Goal: Information Seeking & Learning: Find specific fact

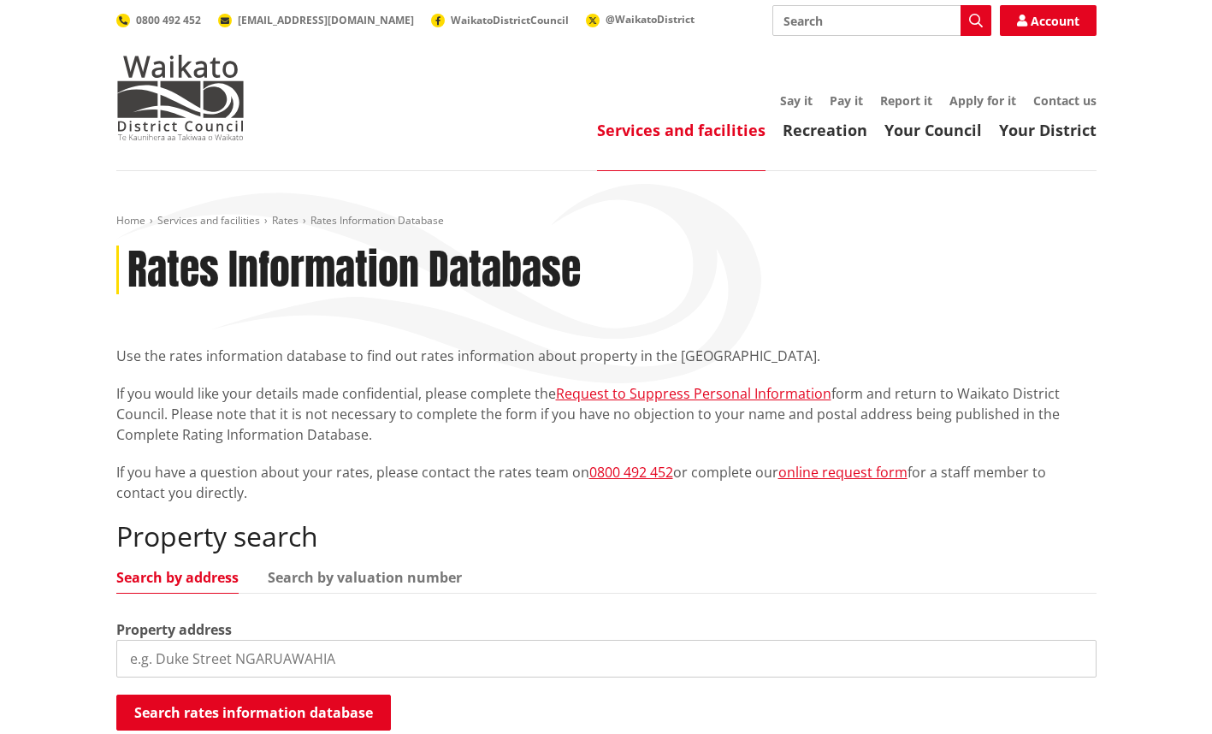
click at [471, 472] on p "If you have a question about your rates, please contact the rates team on 0800 …" at bounding box center [606, 482] width 980 height 41
click at [706, 123] on link "Services and facilities" at bounding box center [681, 130] width 169 height 21
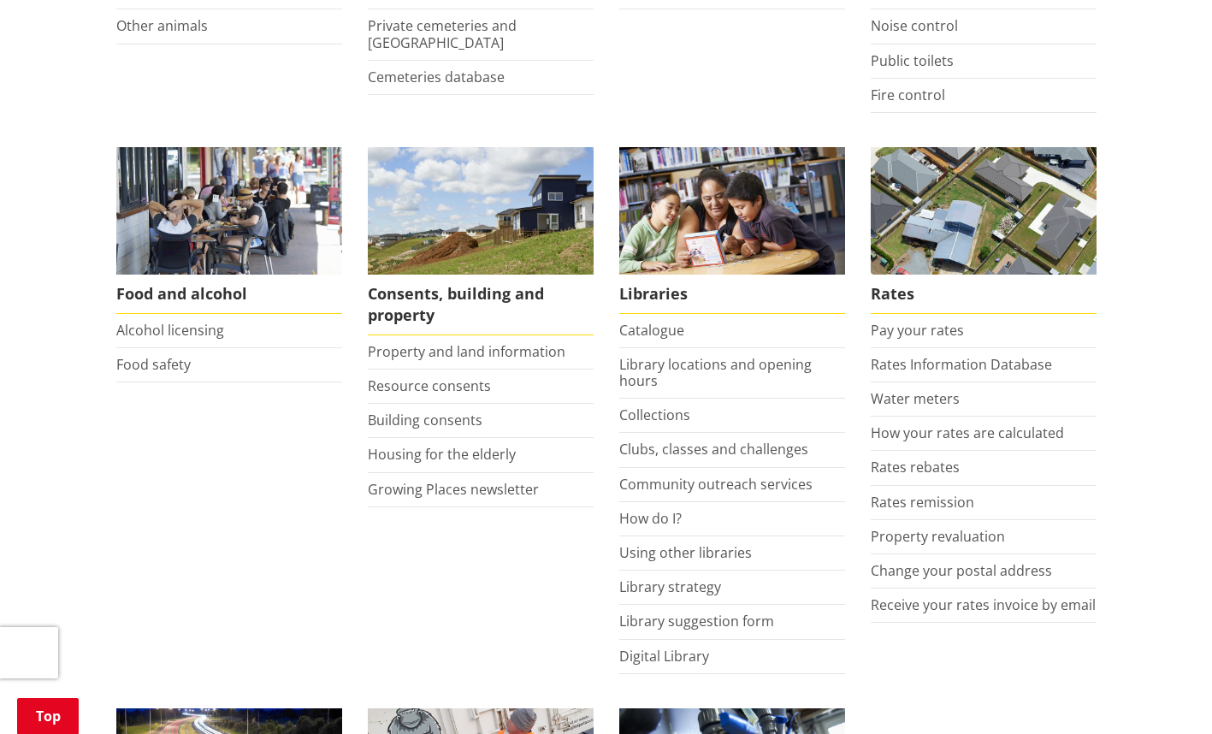
scroll to position [585, 0]
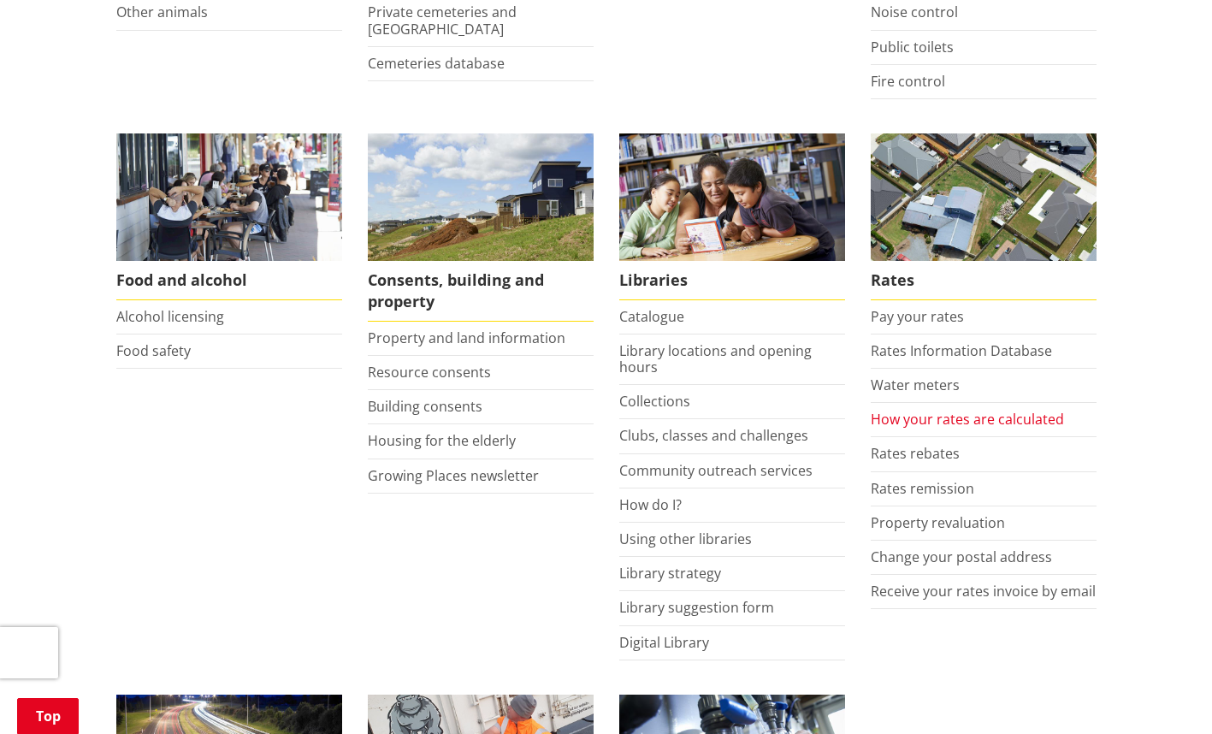
click at [1014, 415] on link "How your rates are calculated" at bounding box center [967, 419] width 193 height 19
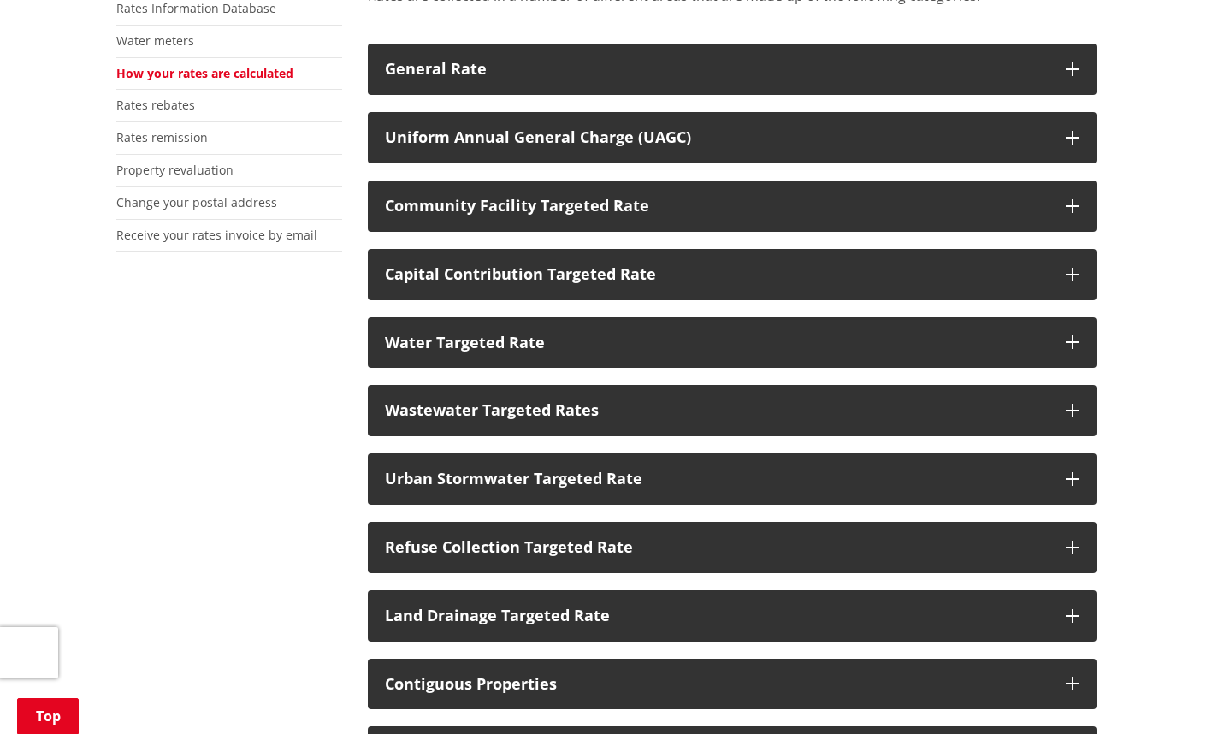
scroll to position [421, 0]
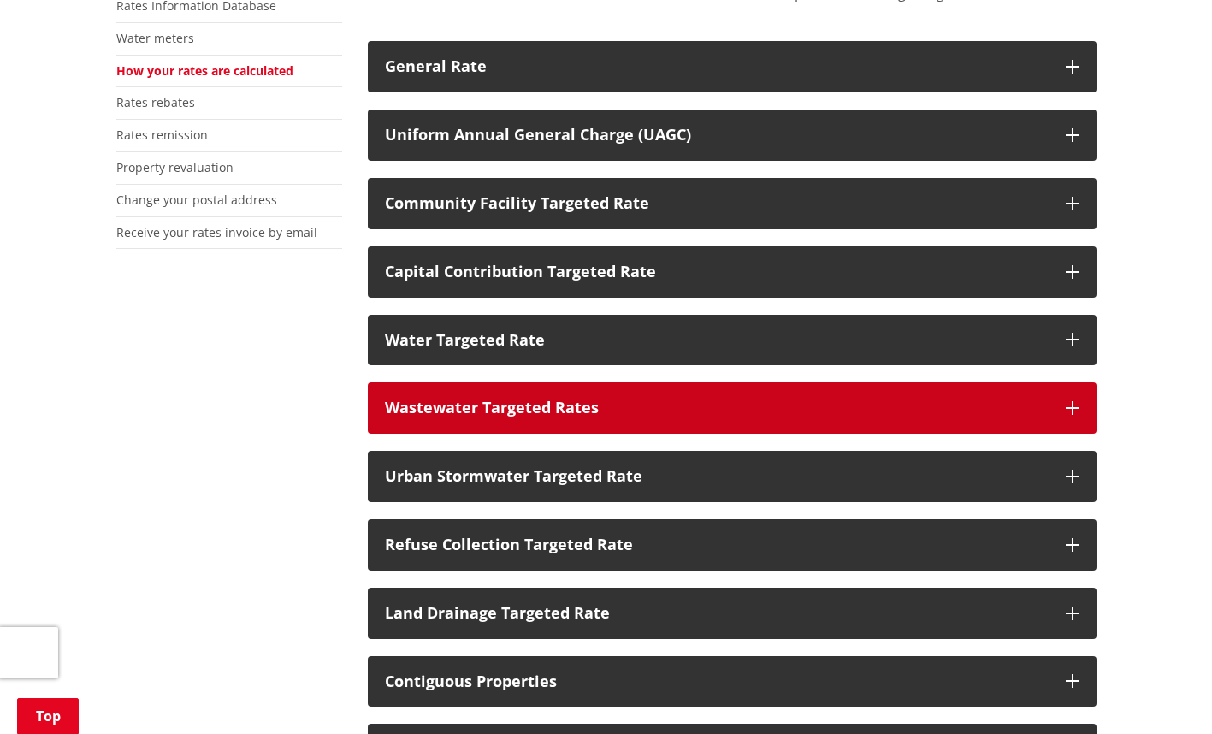
click at [1075, 400] on button "Wastewater Targeted Rates" at bounding box center [732, 407] width 729 height 51
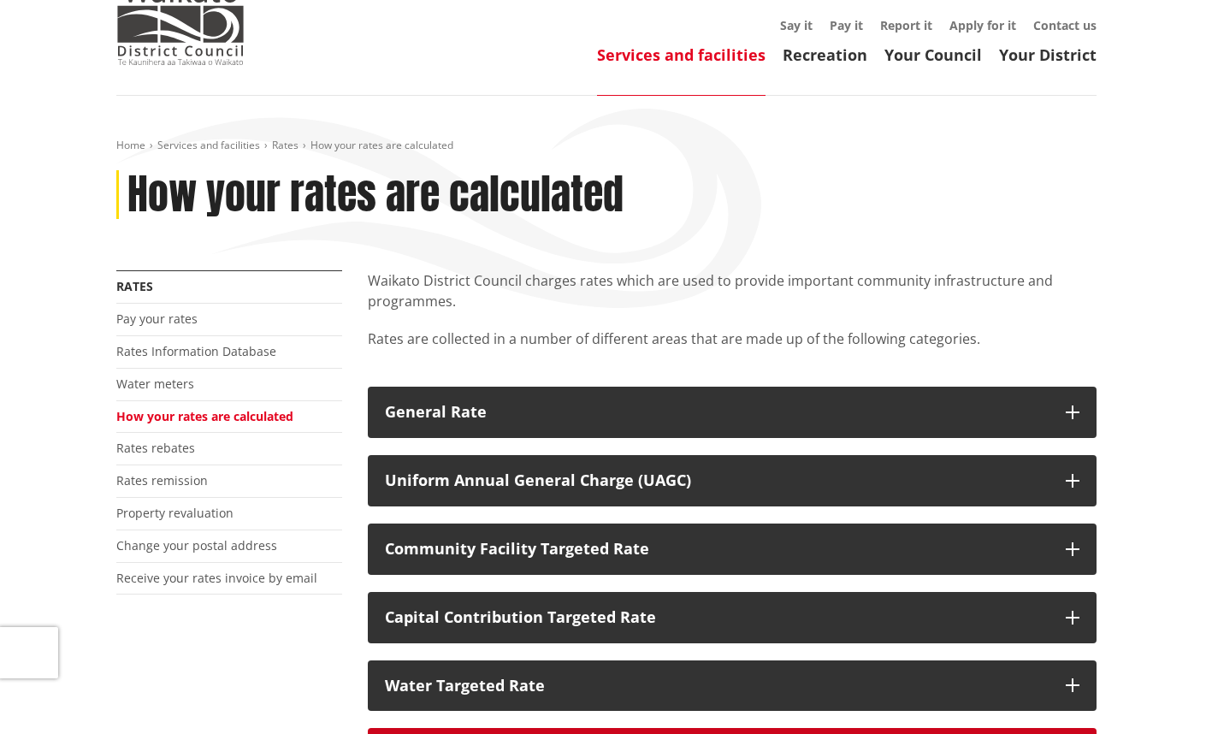
scroll to position [0, 0]
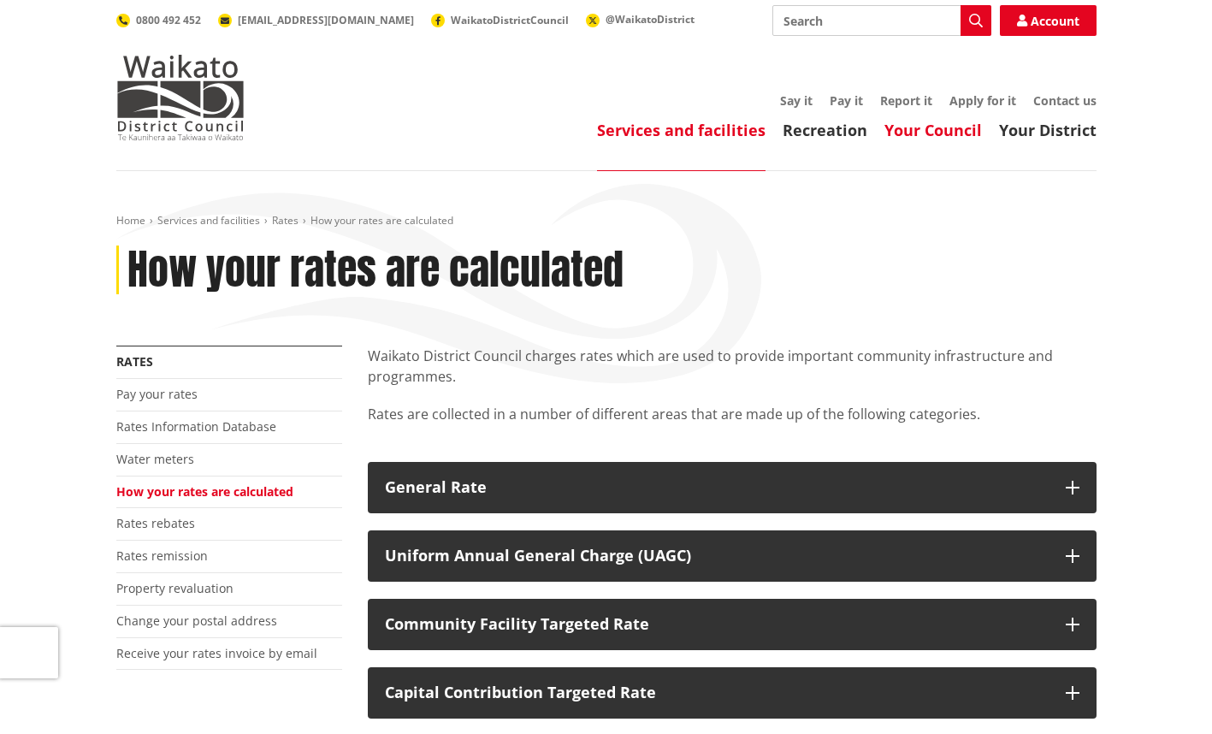
click at [927, 129] on link "Your Council" at bounding box center [934, 130] width 98 height 21
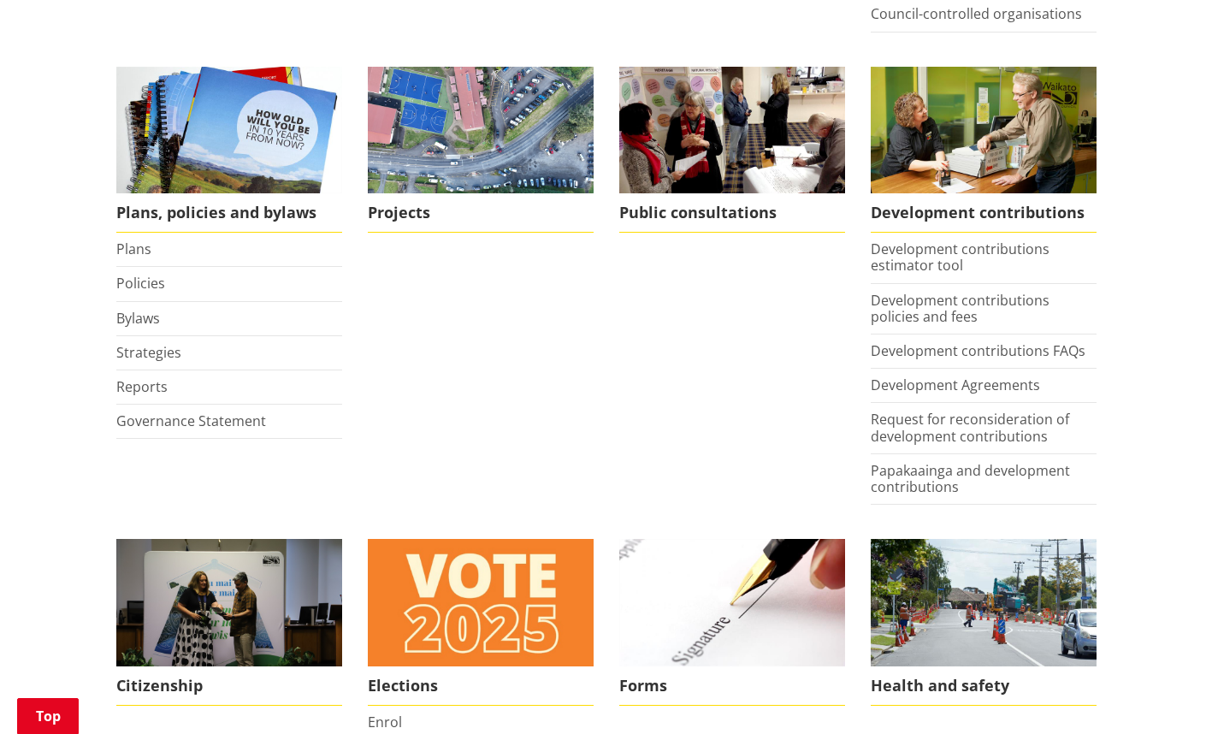
scroll to position [743, 0]
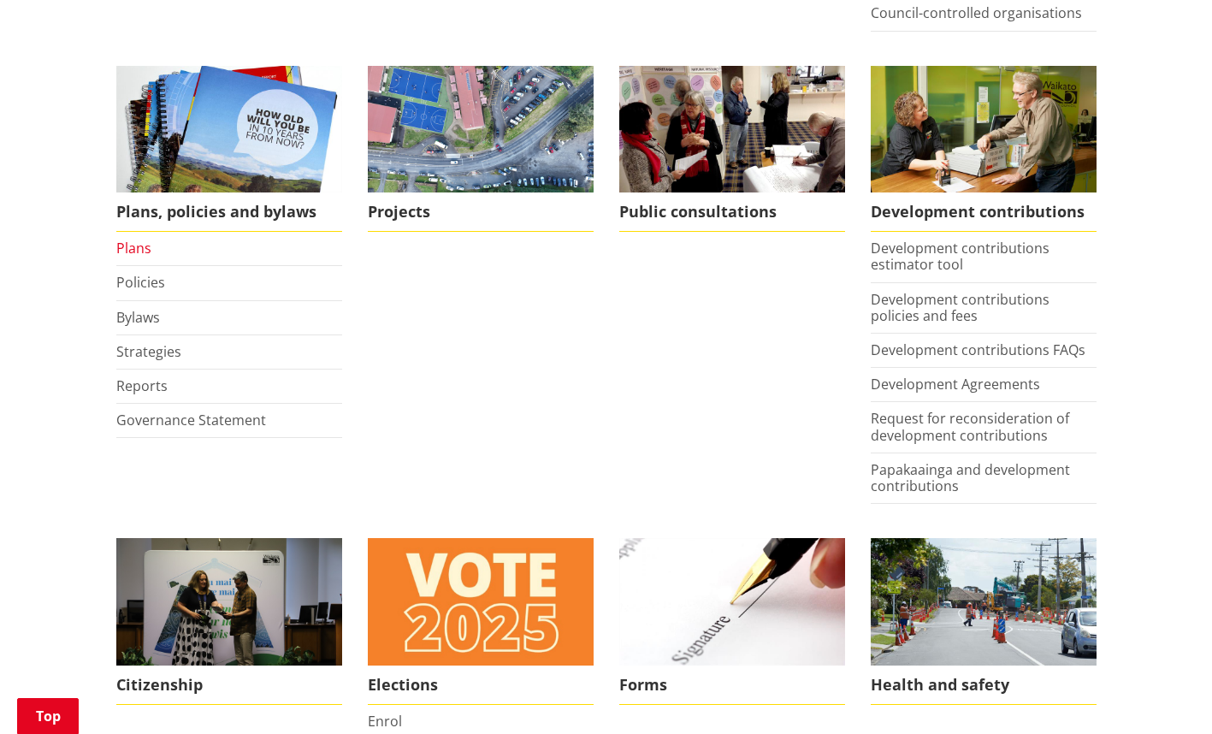
click at [142, 252] on link "Plans" at bounding box center [133, 248] width 35 height 19
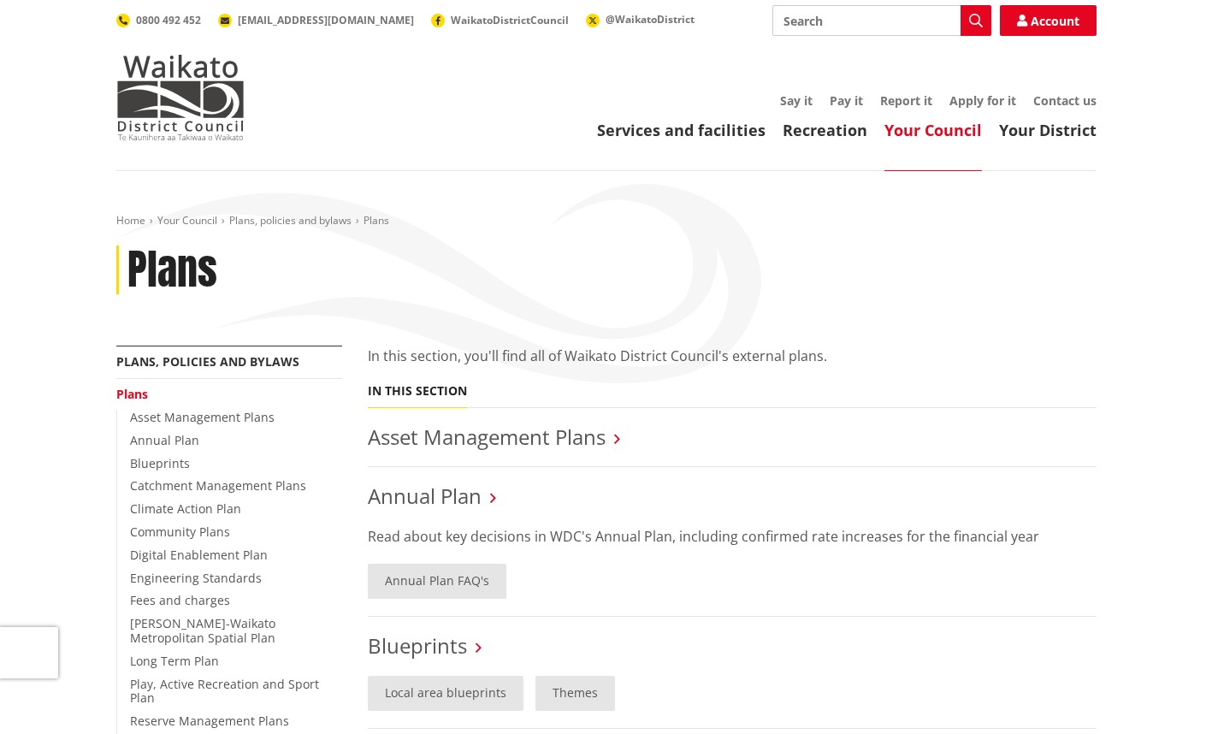
click at [880, 21] on input "Search" at bounding box center [882, 20] width 219 height 31
type input "long term plan"
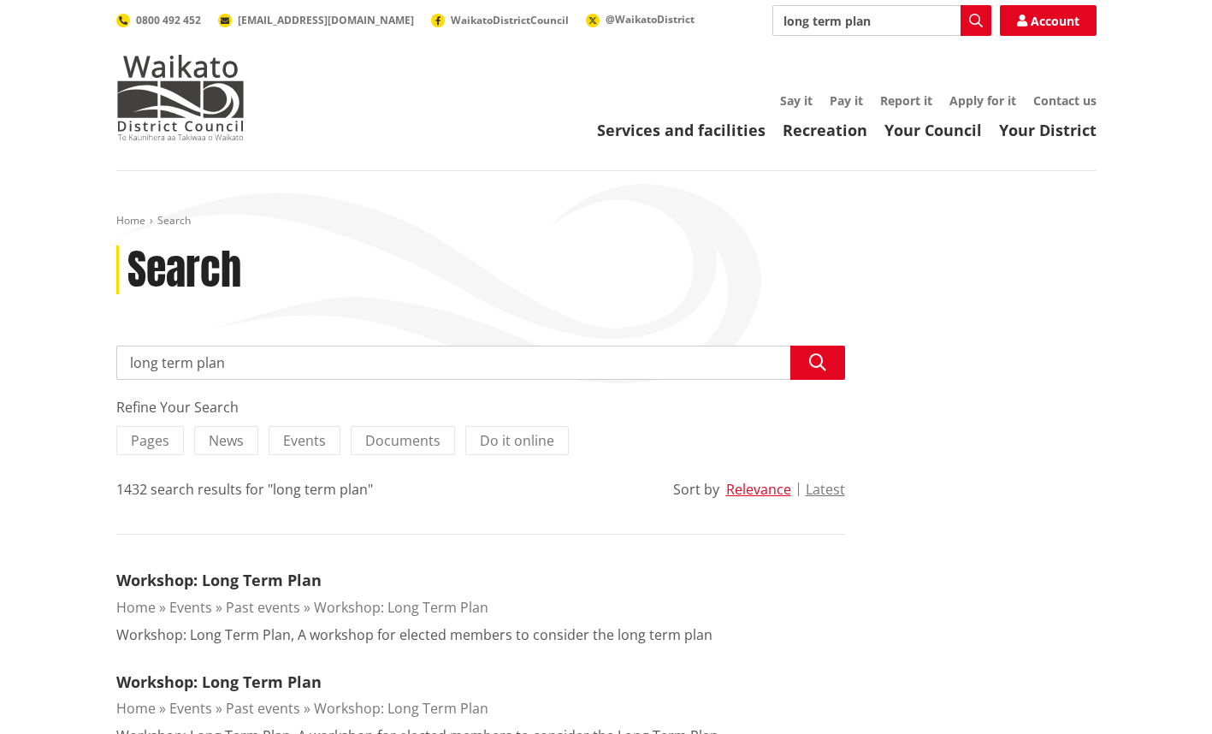
click at [921, 56] on div "Toggle search Toggle navigation Services and facilities Recreation Your Council…" at bounding box center [607, 72] width 1006 height 135
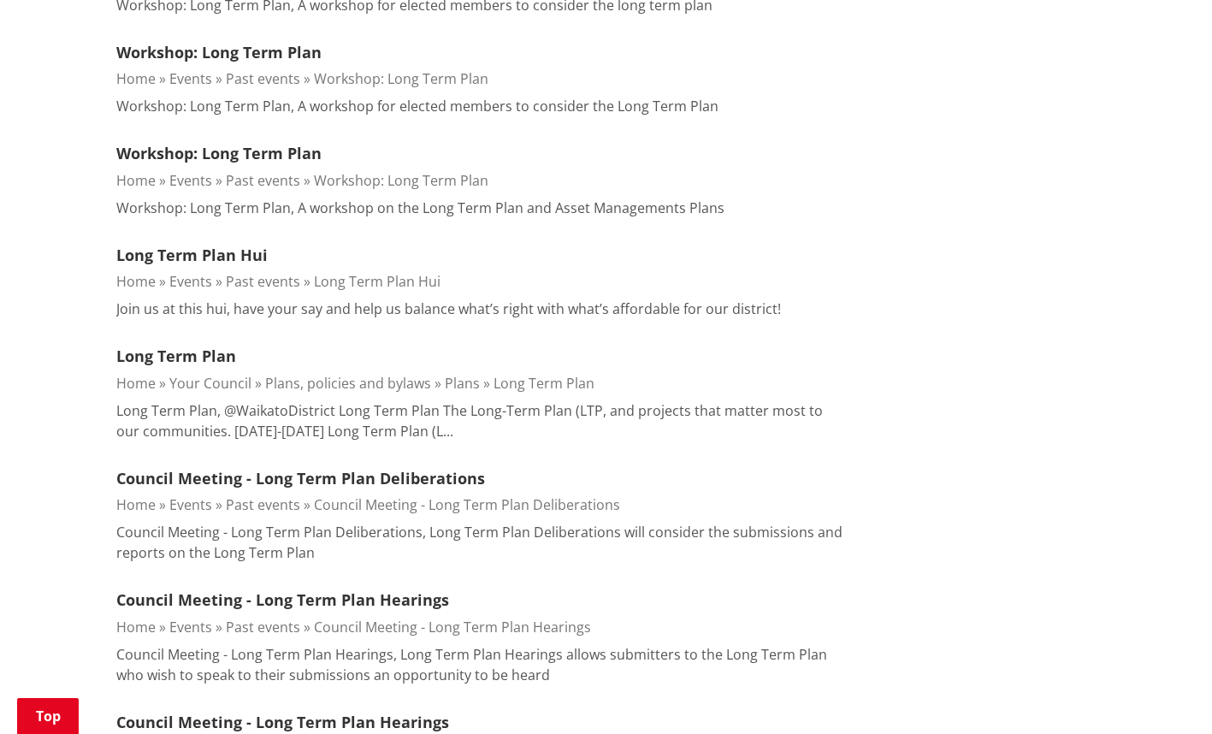
scroll to position [635, 0]
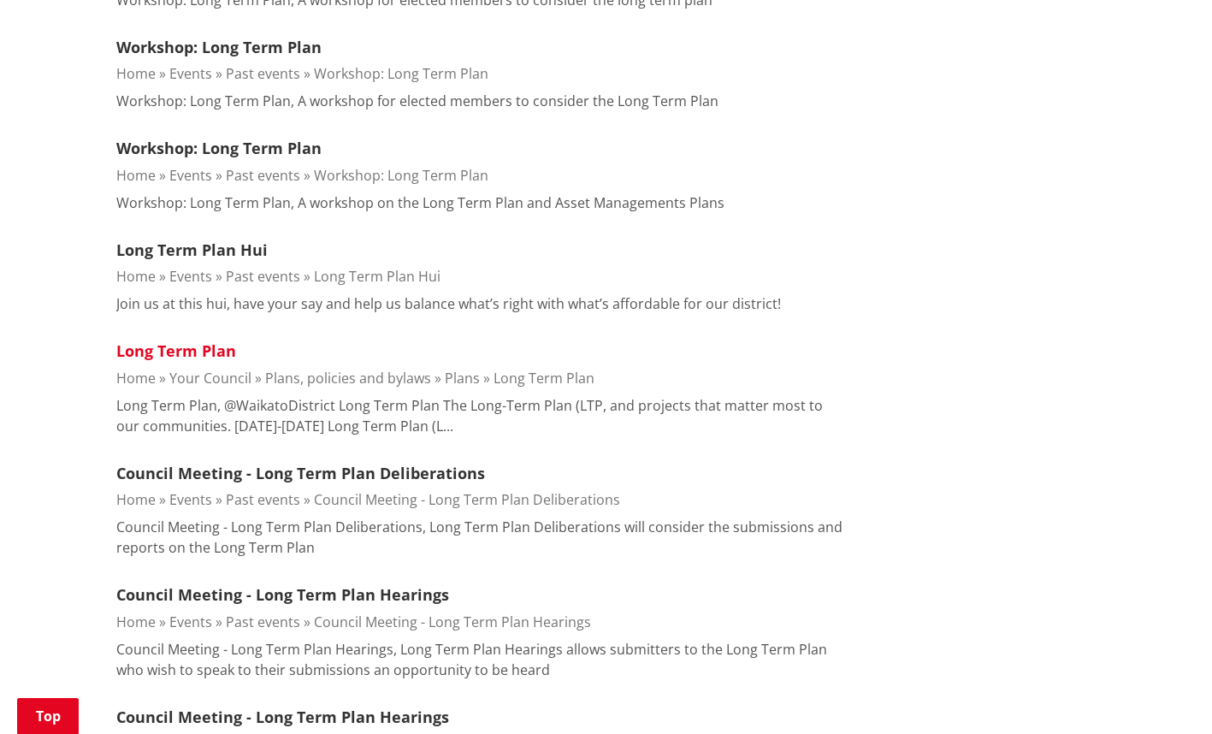
click at [189, 347] on link "Long Term Plan" at bounding box center [176, 351] width 120 height 21
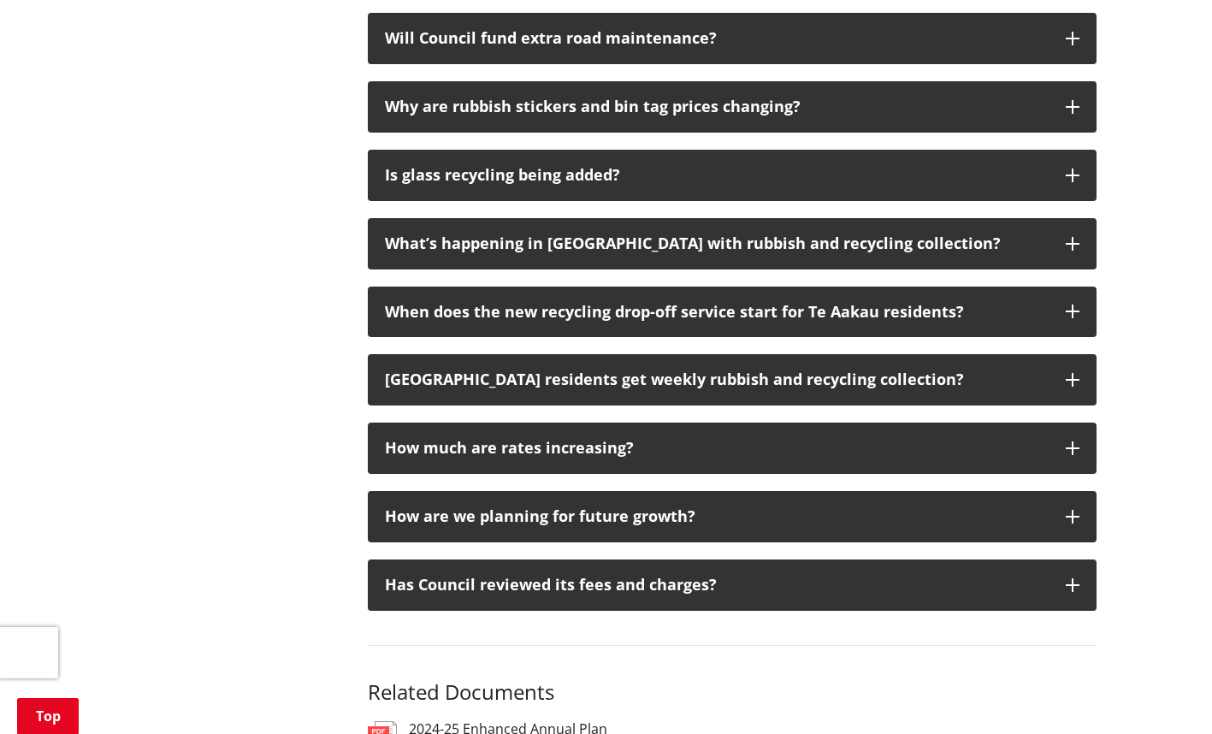
scroll to position [2082, 0]
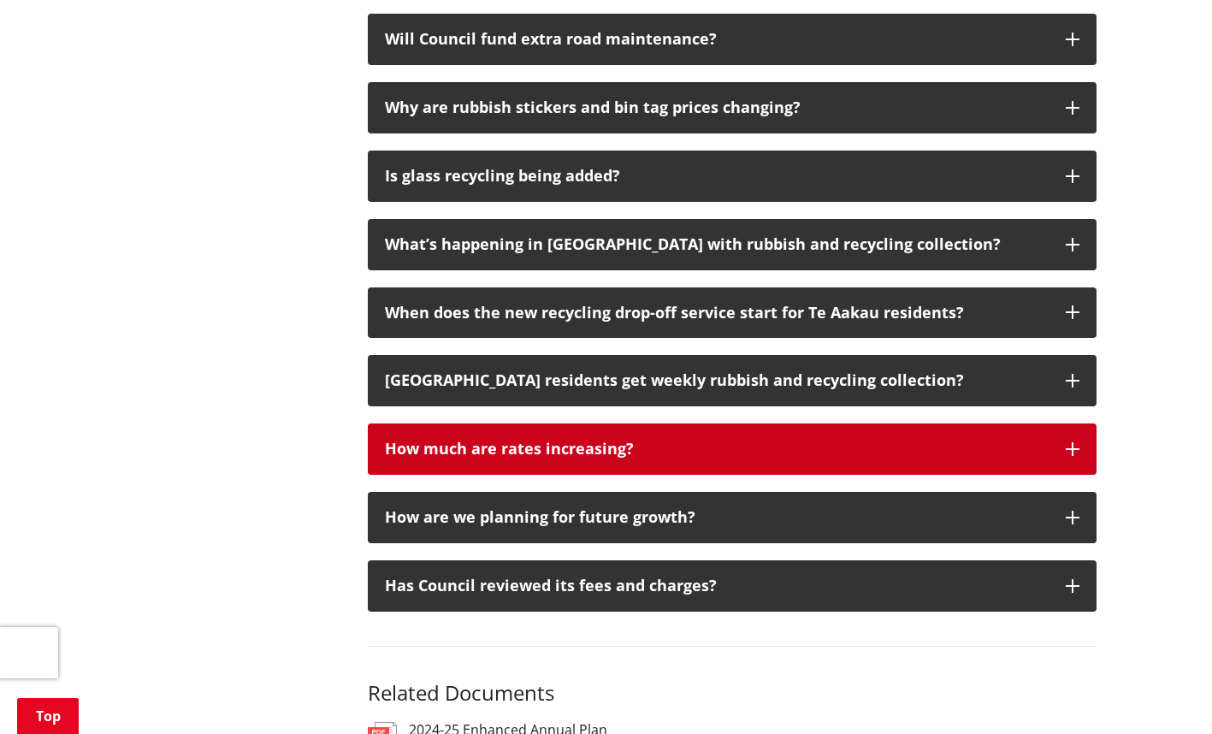
click at [999, 441] on div "How much are rates increasing?" at bounding box center [717, 449] width 664 height 17
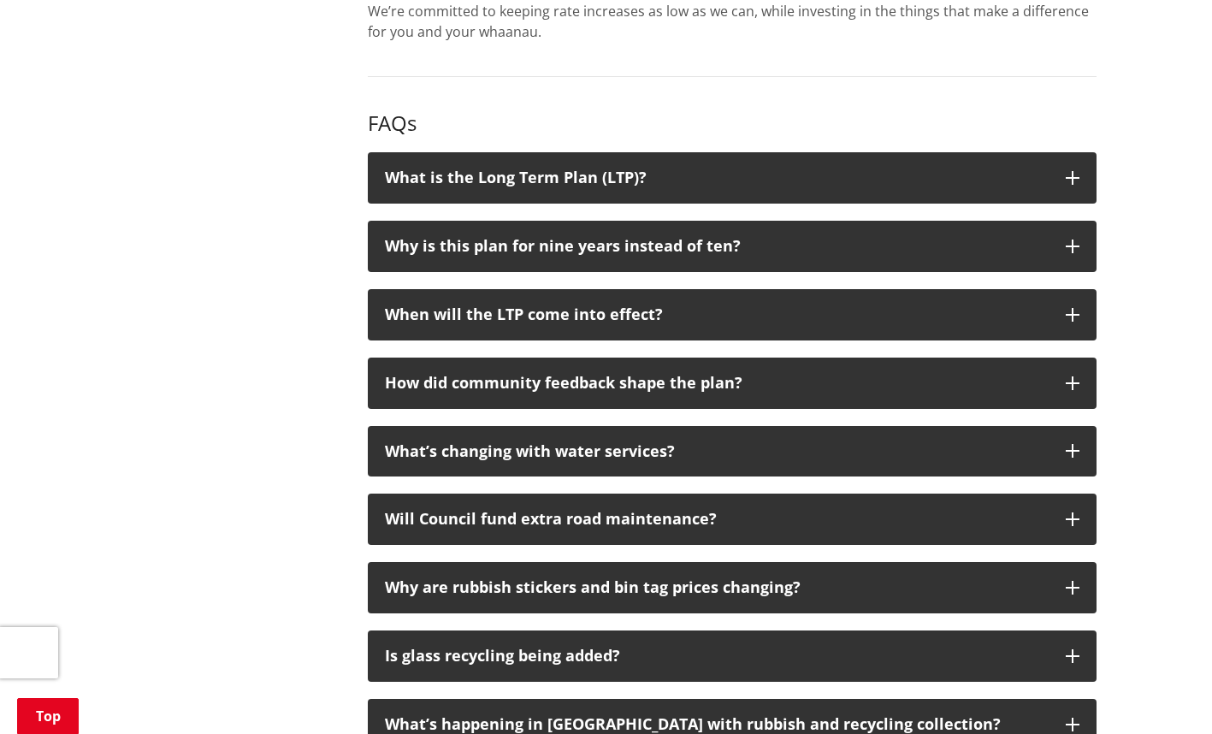
scroll to position [1605, 0]
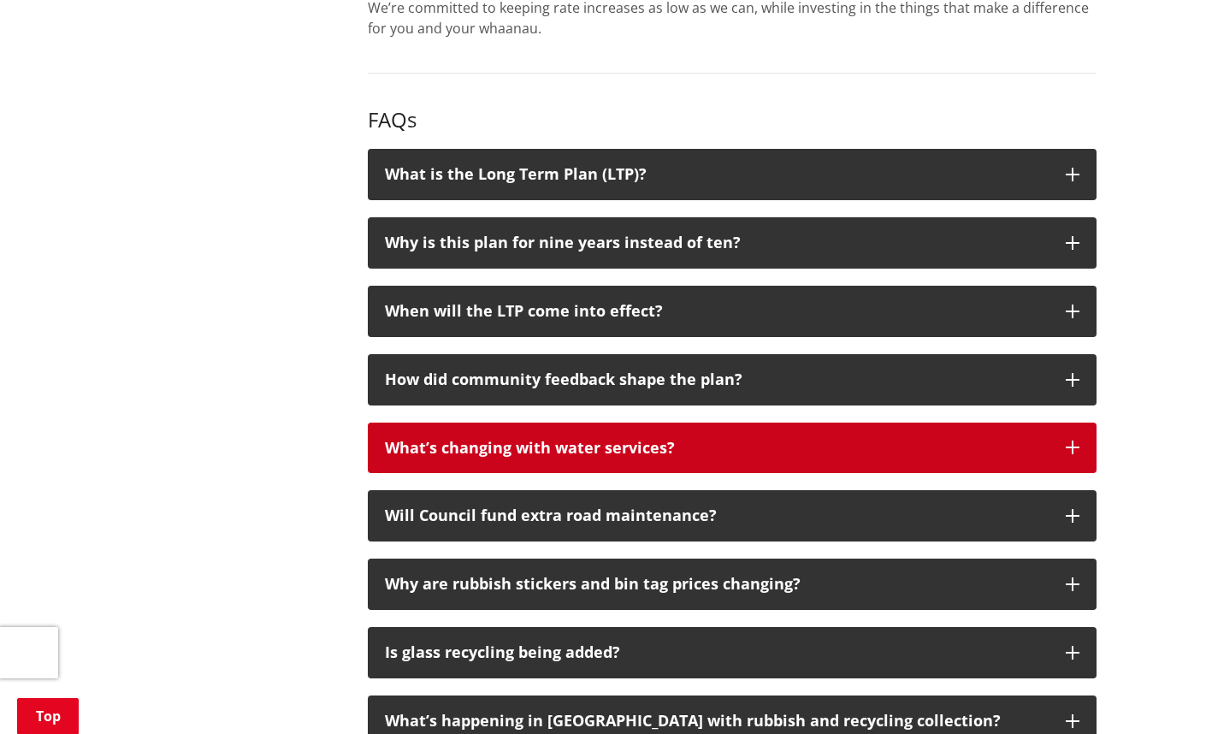
click at [673, 423] on button "What’s changing with water services?" at bounding box center [732, 448] width 729 height 51
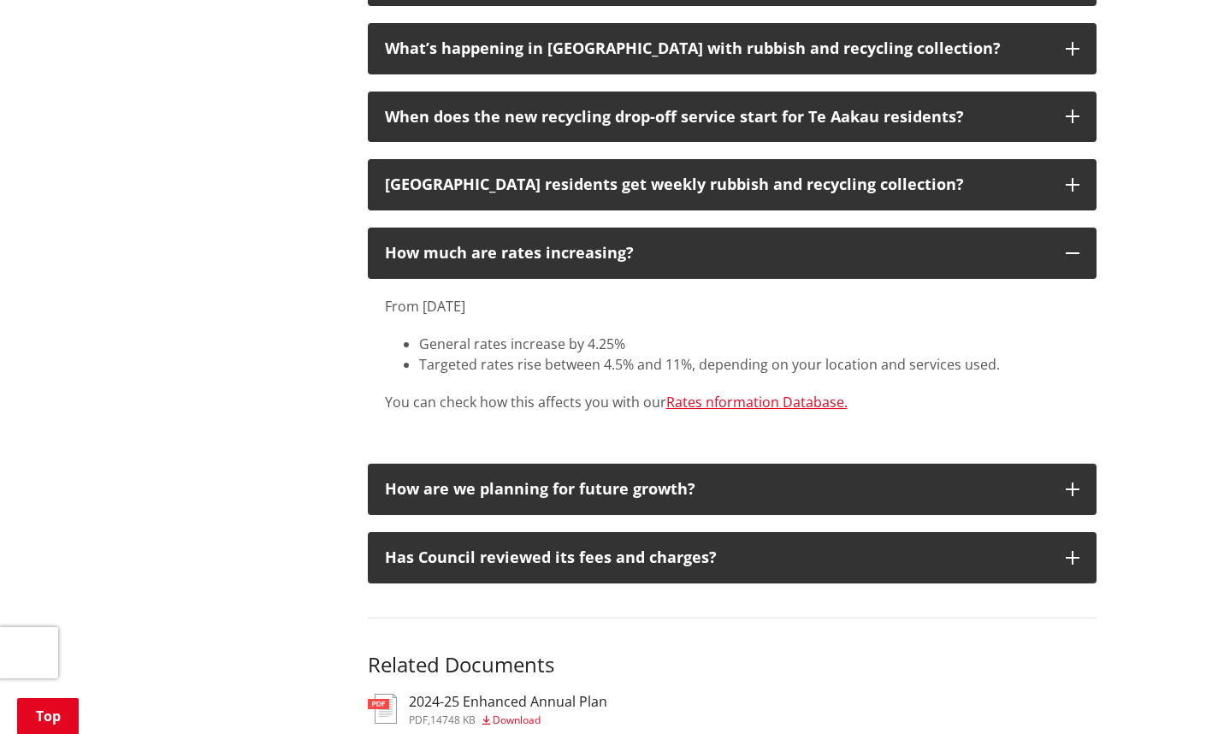
scroll to position [2402, 0]
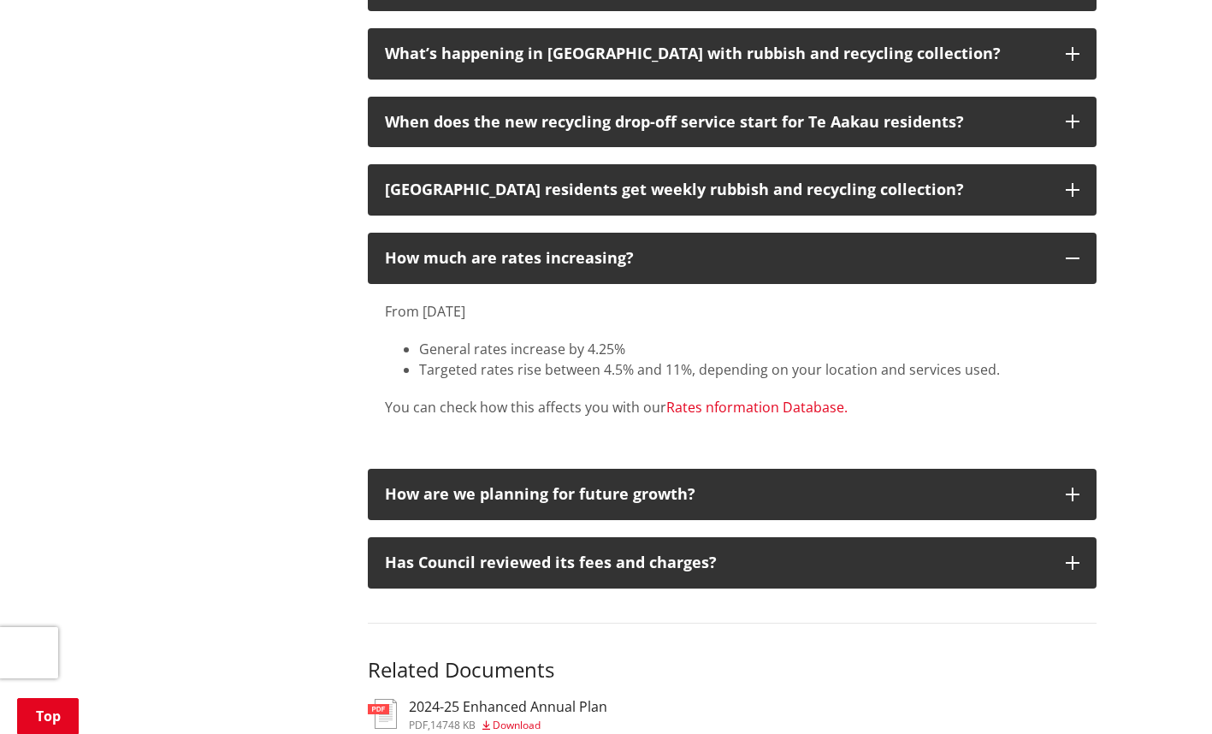
click at [780, 398] on link "Rates nformation Database." at bounding box center [756, 407] width 181 height 19
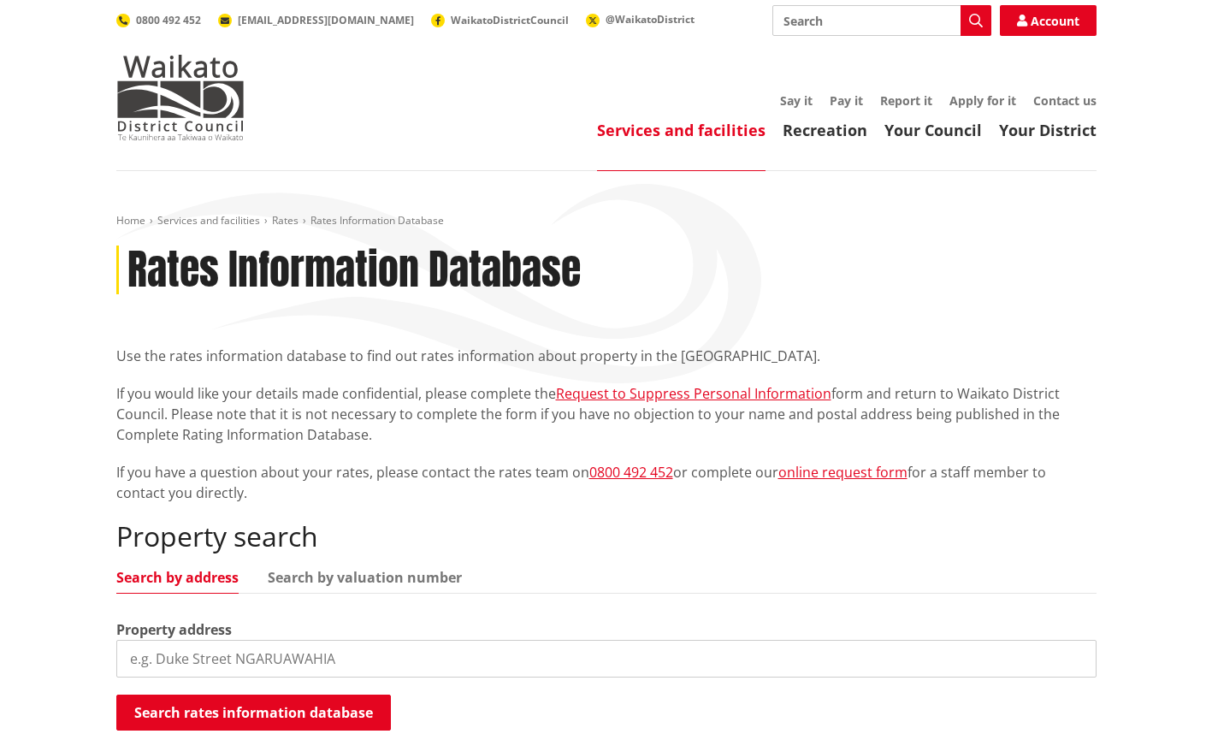
click at [439, 670] on input "search" at bounding box center [606, 659] width 980 height 38
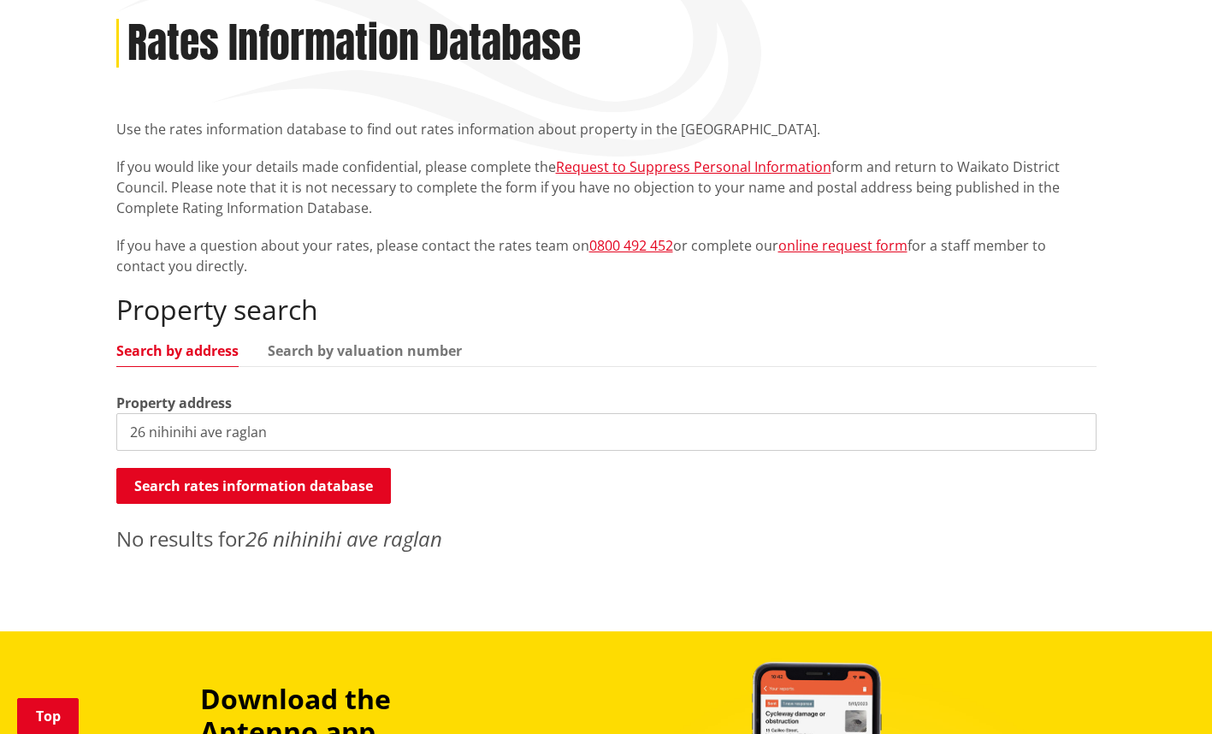
scroll to position [243, 0]
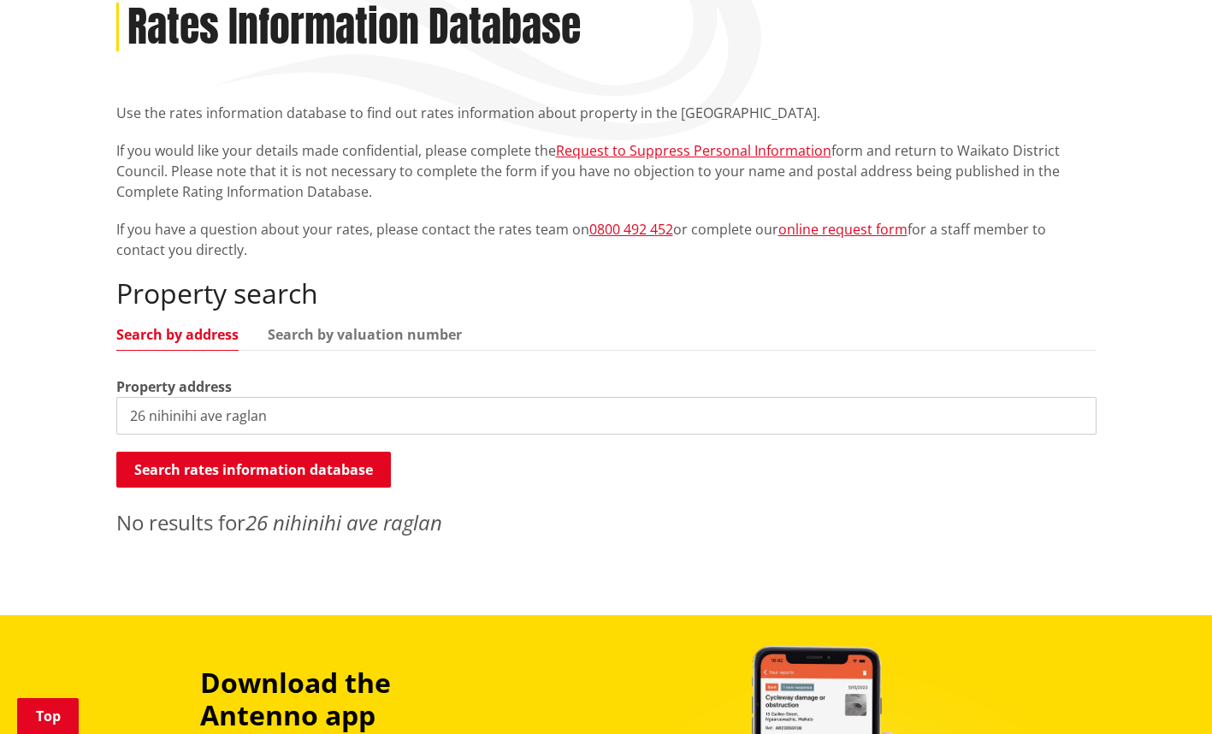
click at [145, 418] on input "26 nihinihi ave raglan" at bounding box center [606, 416] width 980 height 38
click at [221, 417] on input "27 nihinihi ave raglan" at bounding box center [606, 416] width 980 height 38
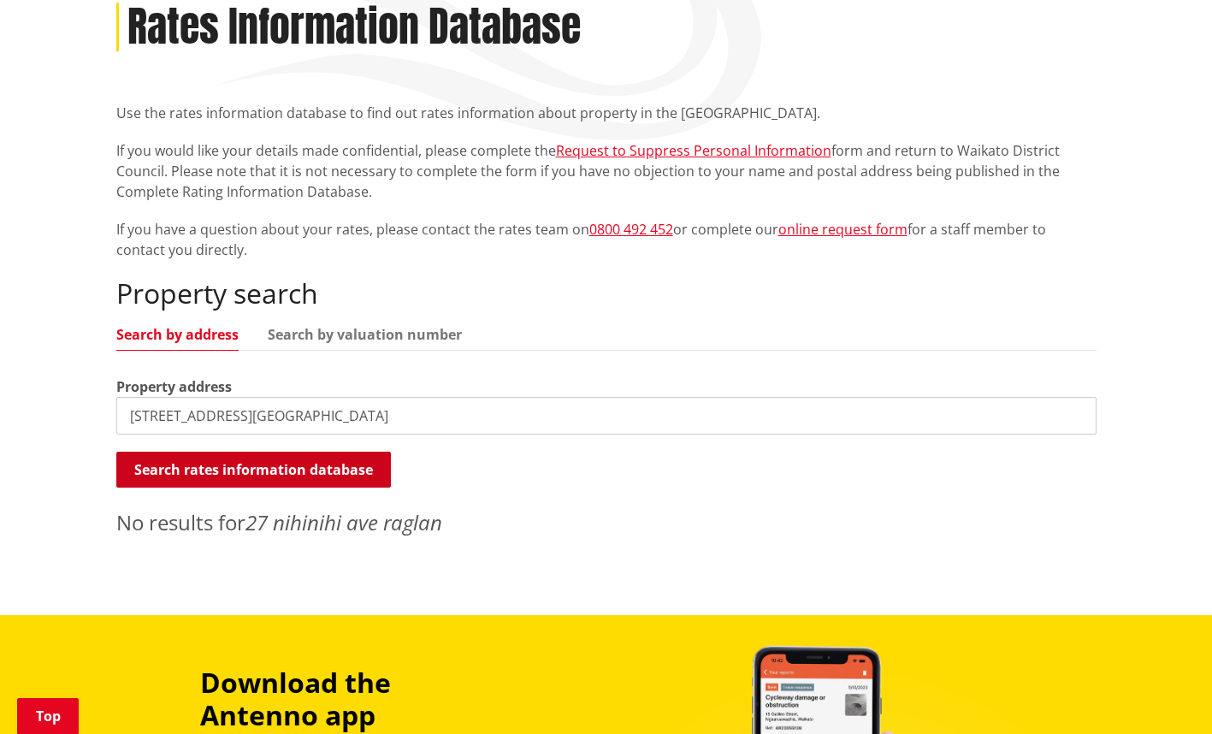
type input "27 nihinihi avenue raglan"
click at [269, 477] on button "Search rates information database" at bounding box center [253, 470] width 275 height 36
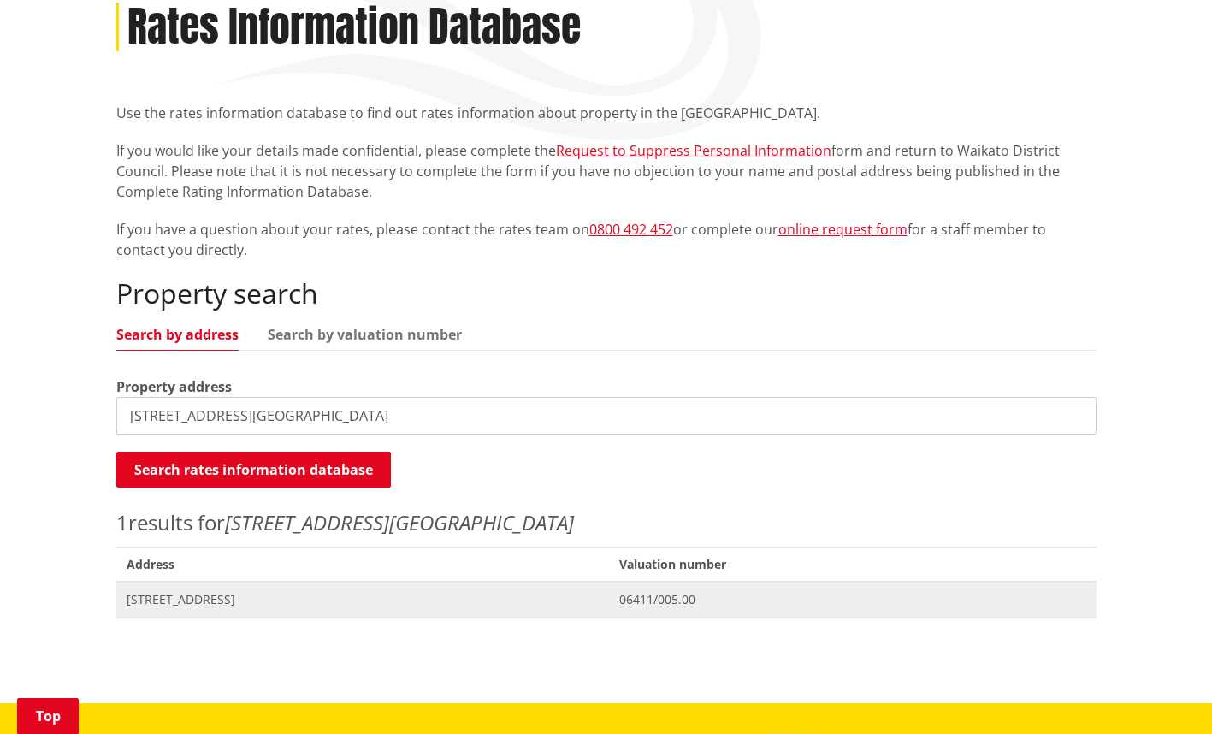
click at [752, 604] on span "06411/005.00" at bounding box center [852, 599] width 466 height 17
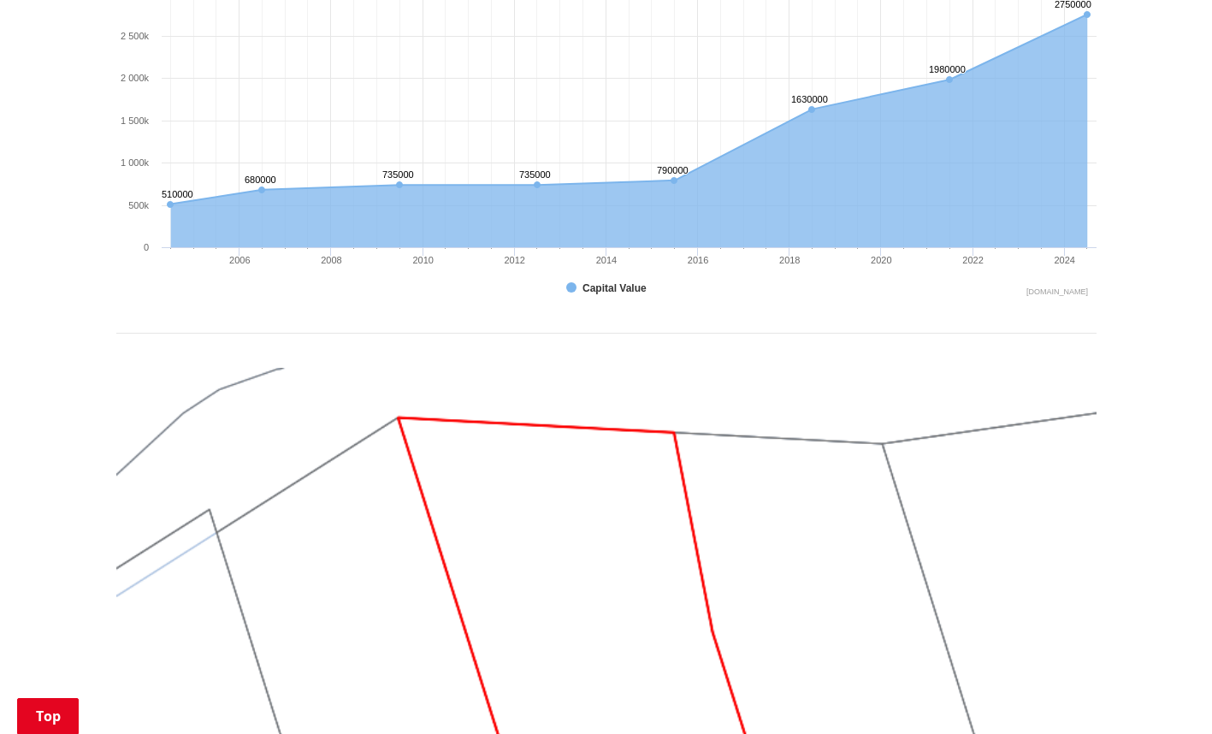
scroll to position [1286, 0]
